Goal: Communication & Community: Answer question/provide support

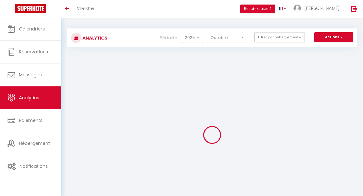
select select "2025"
select select "10"
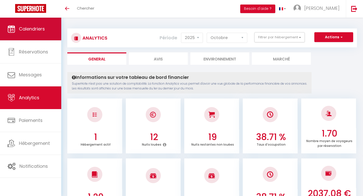
click at [32, 31] on span "Calendriers" at bounding box center [32, 29] width 26 height 6
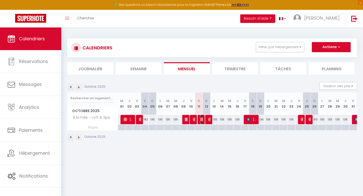
click at [200, 121] on img at bounding box center [202, 119] width 4 height 4
select select "OK"
select select "0"
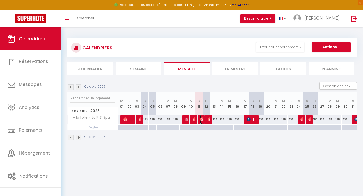
select select "1"
select select
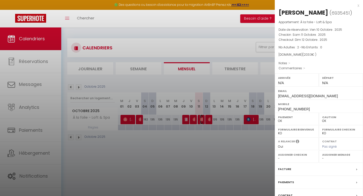
scroll to position [39, 0]
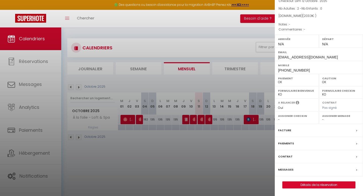
click at [285, 143] on label "Paiements" at bounding box center [286, 143] width 16 height 5
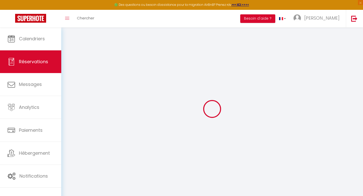
select select
checkbox input "false"
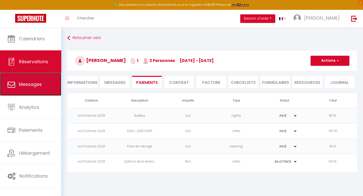
click at [44, 82] on link "Messages" at bounding box center [30, 84] width 61 height 23
select select "message"
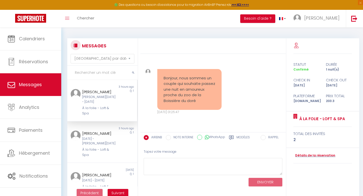
scroll to position [1420, 0]
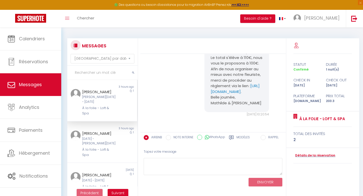
click at [104, 91] on div "[PERSON_NAME]" at bounding box center [99, 92] width 34 height 6
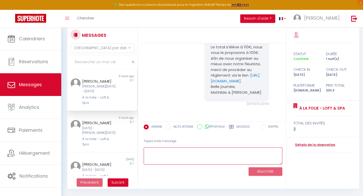
click at [174, 149] on textarea at bounding box center [212, 155] width 139 height 17
click at [181, 154] on textarea at bounding box center [212, 155] width 139 height 17
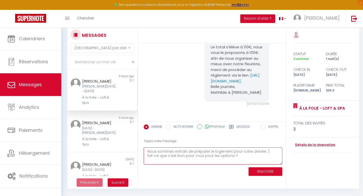
click at [231, 157] on textarea "Nous sommes entrain de préparer le logement pour votre arrivée :) Est-ce que c'…" at bounding box center [212, 155] width 139 height 17
type textarea "Nous sommes entrain de préparer le logement pour votre arrivée :) Est-ce que c'…"
click at [260, 170] on button "ENVOYER" at bounding box center [265, 171] width 34 height 9
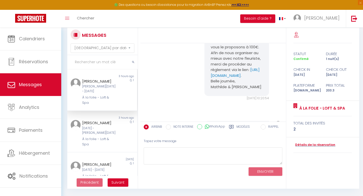
scroll to position [1497, 0]
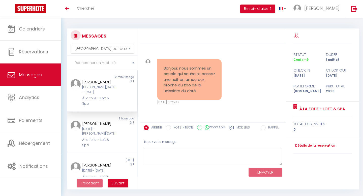
select select "message"
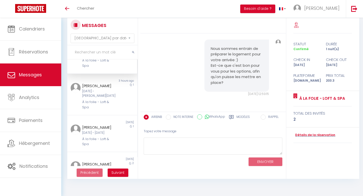
scroll to position [27, 0]
click at [100, 89] on div "[DATE] - [PERSON_NAME][DATE]" at bounding box center [99, 94] width 34 height 10
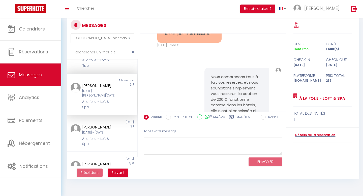
scroll to position [1939, 0]
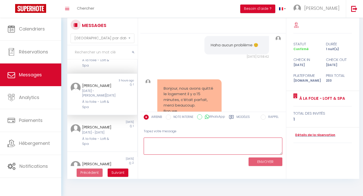
click at [177, 139] on textarea at bounding box center [212, 145] width 139 height 17
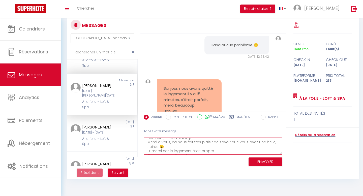
scroll to position [4, 0]
click at [253, 141] on textarea "Bonjour [PERSON_NAME], Merci à vous, ca nous fait très plaisir de savoir que vo…" at bounding box center [212, 145] width 139 height 17
click at [158, 146] on textarea "Bonjour [PERSON_NAME], Merci à vous, ca nous fait très plaisir de savoir que vo…" at bounding box center [212, 145] width 139 height 17
click at [174, 139] on textarea "Bonjour [PERSON_NAME], Merci à vous, ca nous fait très plaisir de savoir que vo…" at bounding box center [212, 145] width 139 height 17
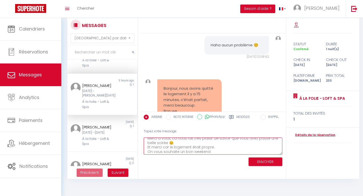
scroll to position [9, 0]
type textarea "Bonjour [PERSON_NAME], Merci à vous, ca nous fait très plaisir de savoir que vo…"
click at [260, 161] on button "ENVOYER" at bounding box center [265, 161] width 34 height 9
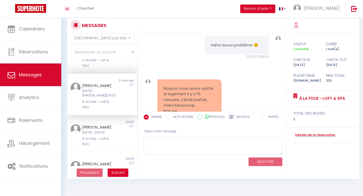
scroll to position [2028, 0]
